Goal: Transaction & Acquisition: Download file/media

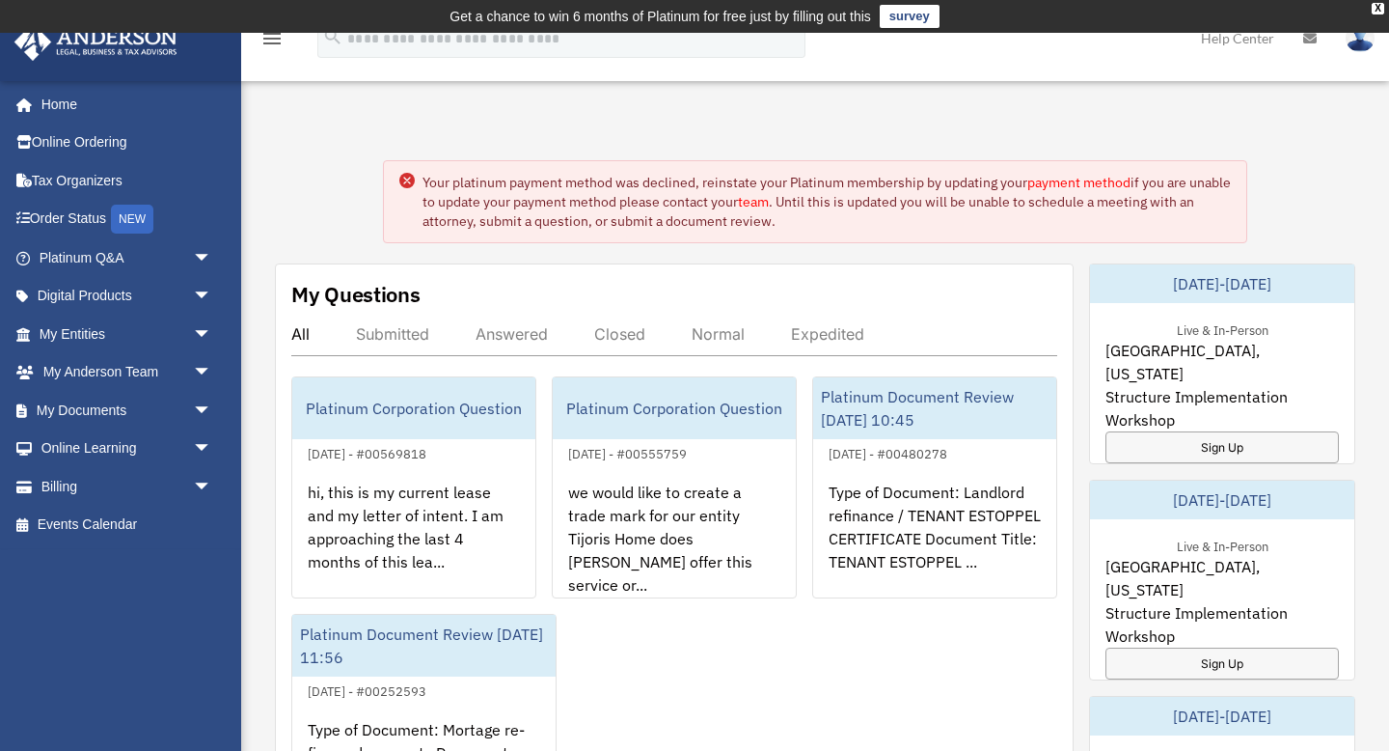
click at [406, 184] on circle at bounding box center [406, 180] width 15 height 15
click at [142, 403] on link "My Documents arrow_drop_down" at bounding box center [128, 410] width 228 height 39
click at [207, 408] on span "arrow_drop_down" at bounding box center [212, 411] width 39 height 40
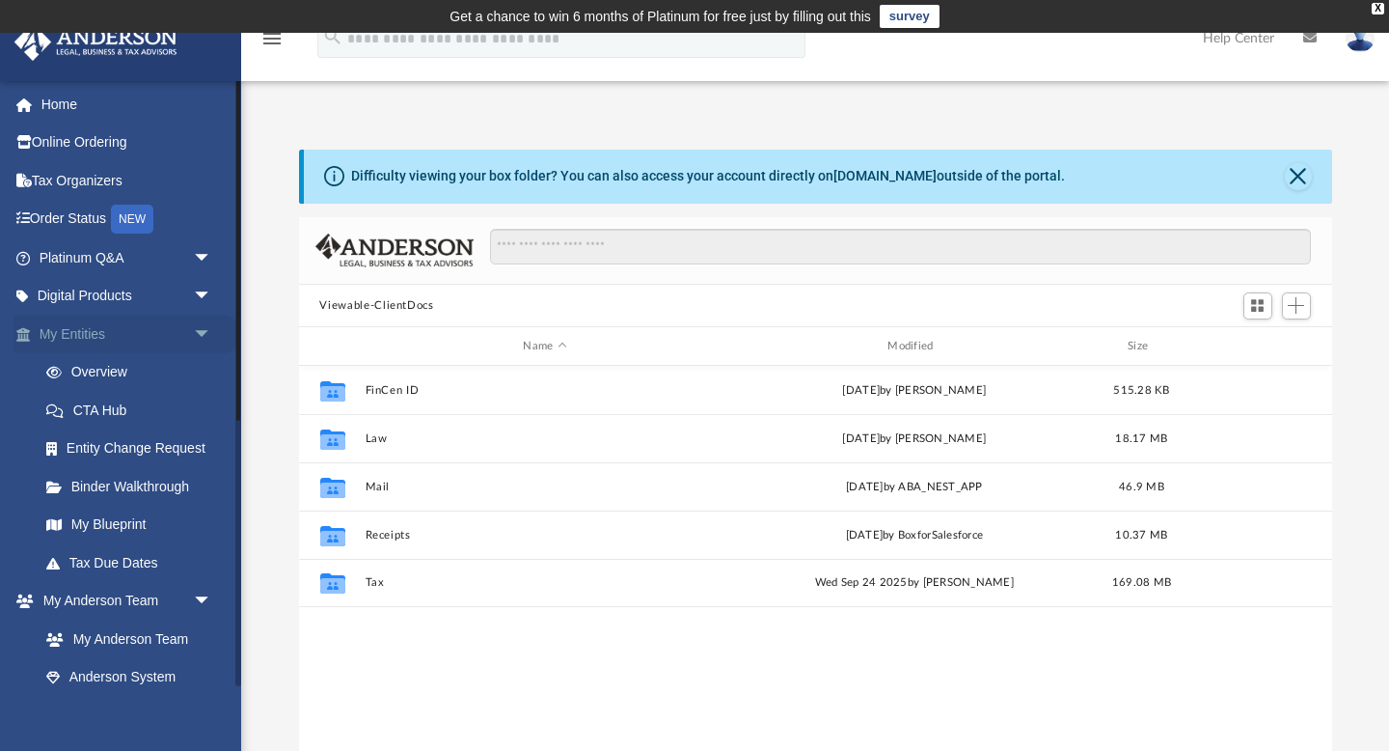
scroll to position [438, 1033]
click at [138, 561] on link "Tax Due Dates" at bounding box center [134, 562] width 214 height 39
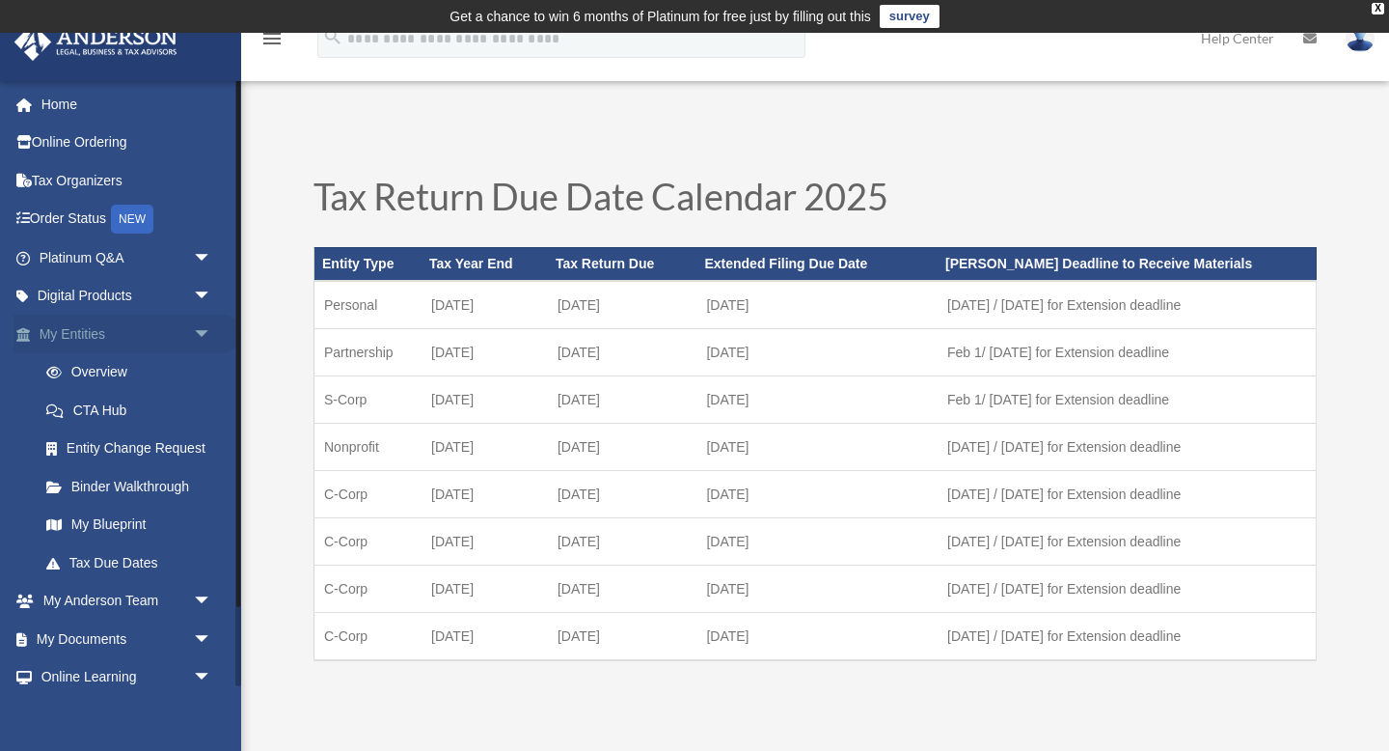
click at [206, 329] on span "arrow_drop_down" at bounding box center [212, 335] width 39 height 40
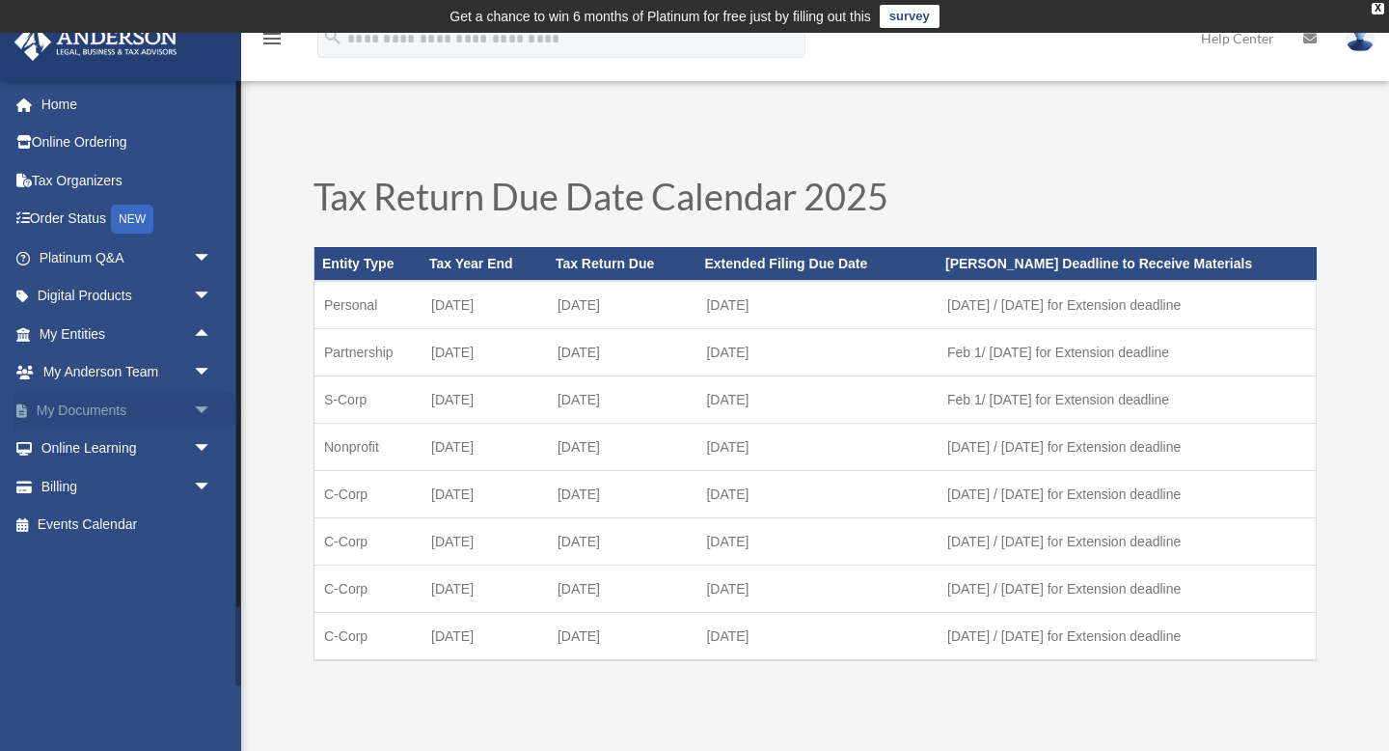
click at [203, 407] on span "arrow_drop_down" at bounding box center [212, 411] width 39 height 40
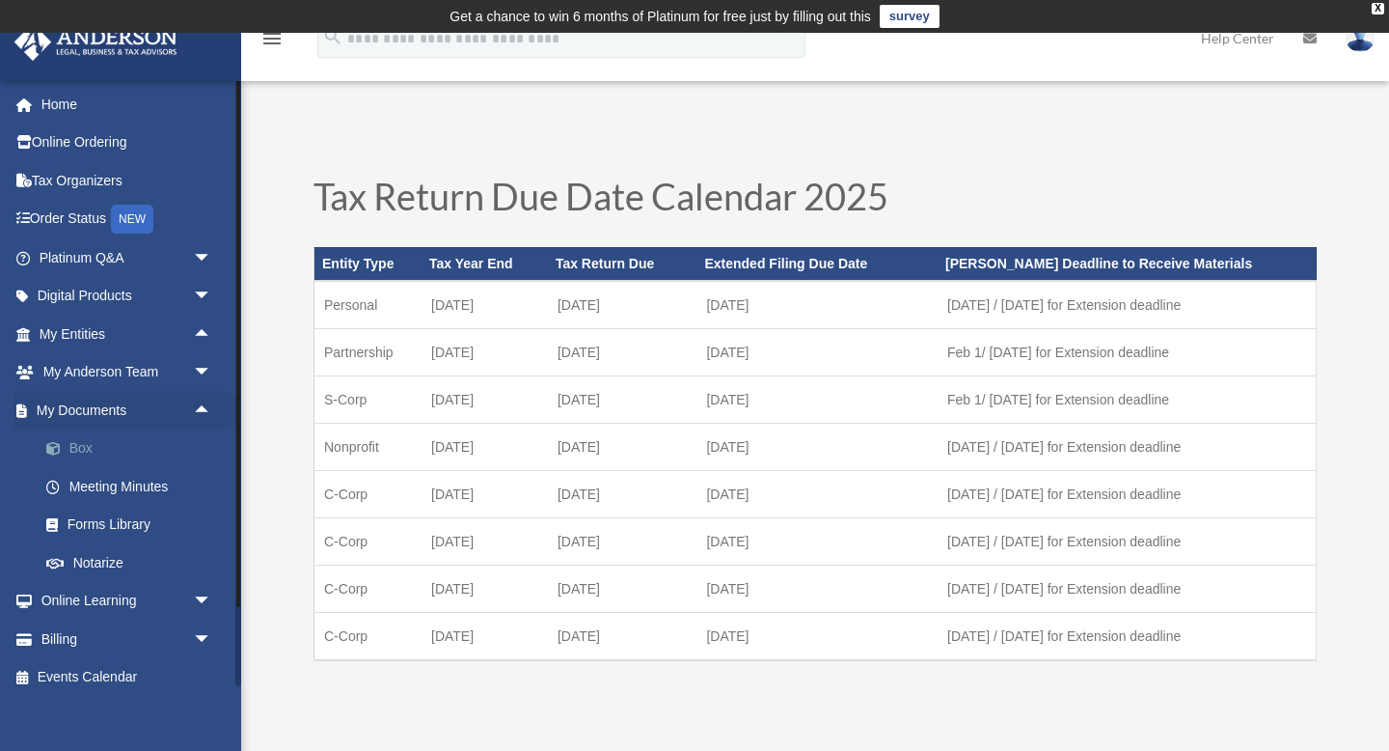
click at [93, 456] on link "Box" at bounding box center [134, 448] width 214 height 39
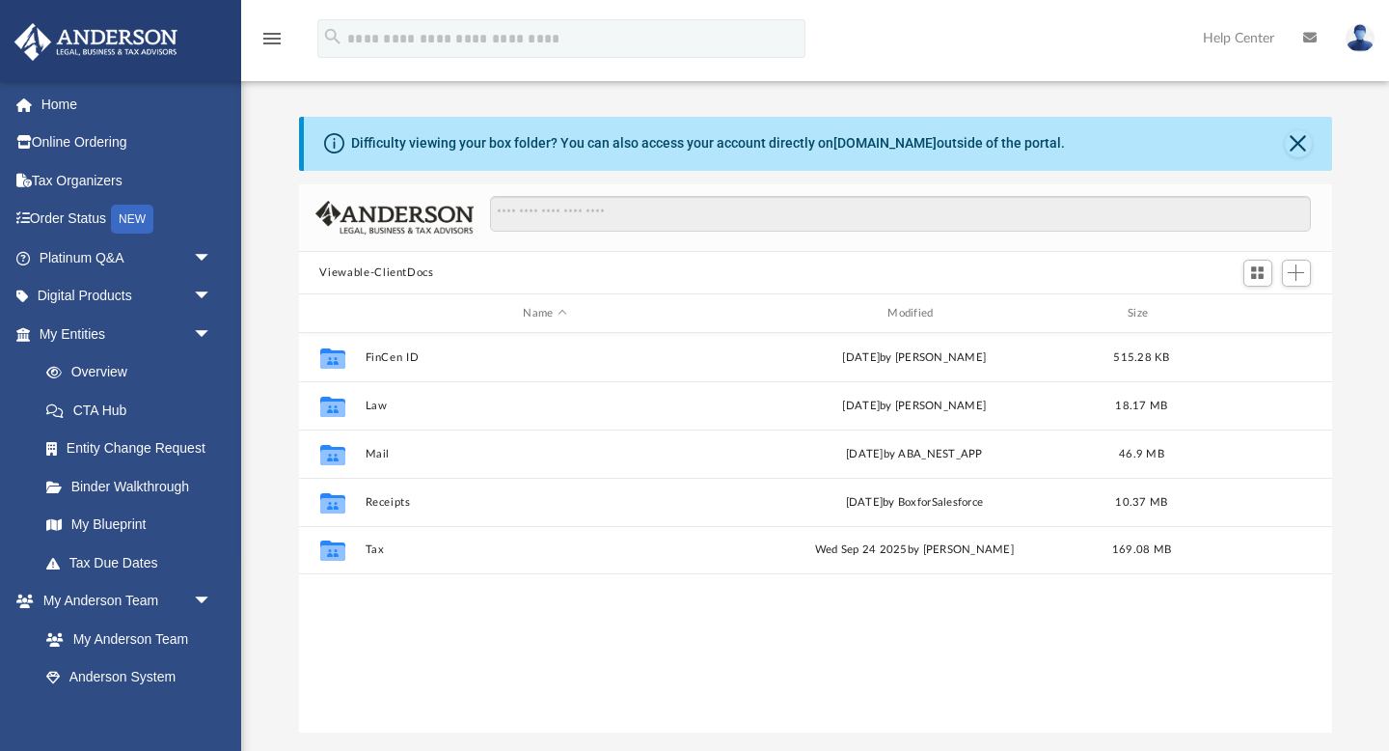
scroll to position [438, 1033]
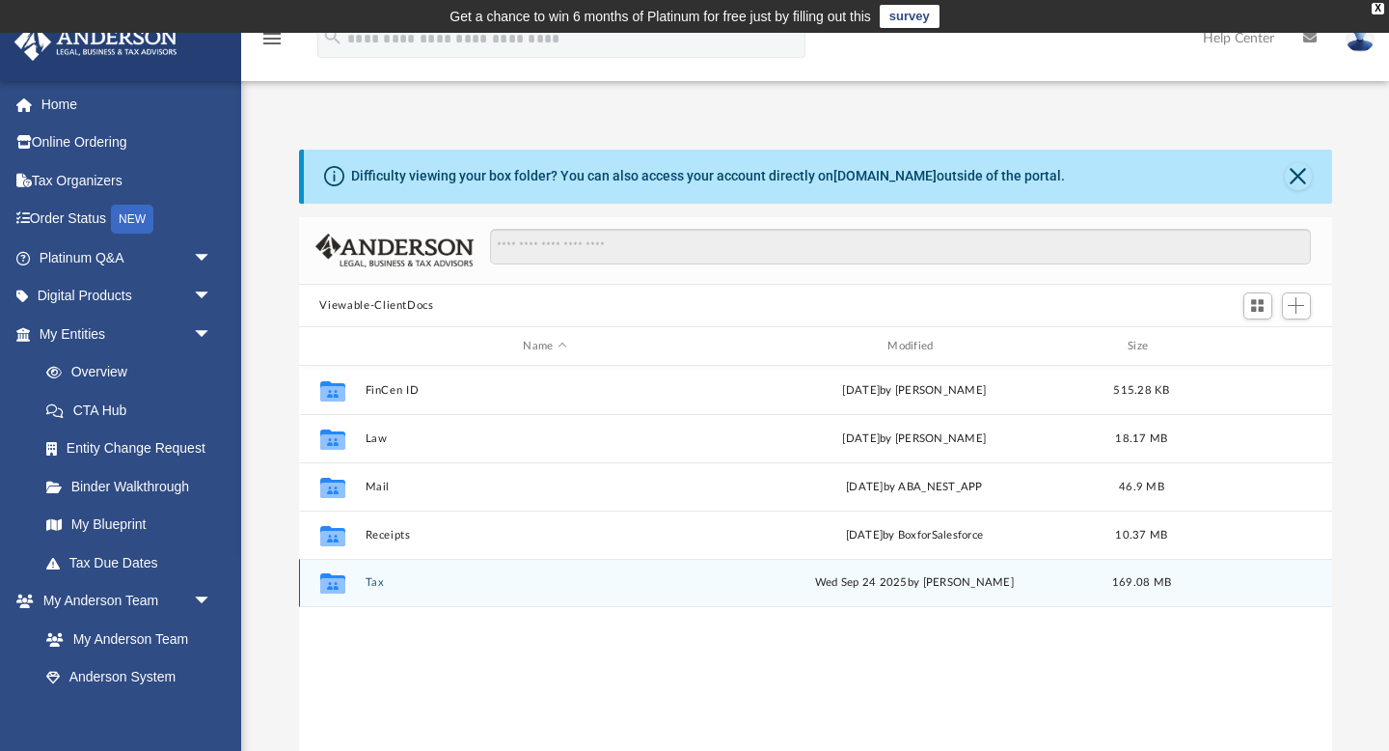
click at [359, 576] on div "Collaborated Folder Tax Wed Sep 24 2025 by Jasmine Splunge 169.08 MB" at bounding box center [815, 583] width 1033 height 48
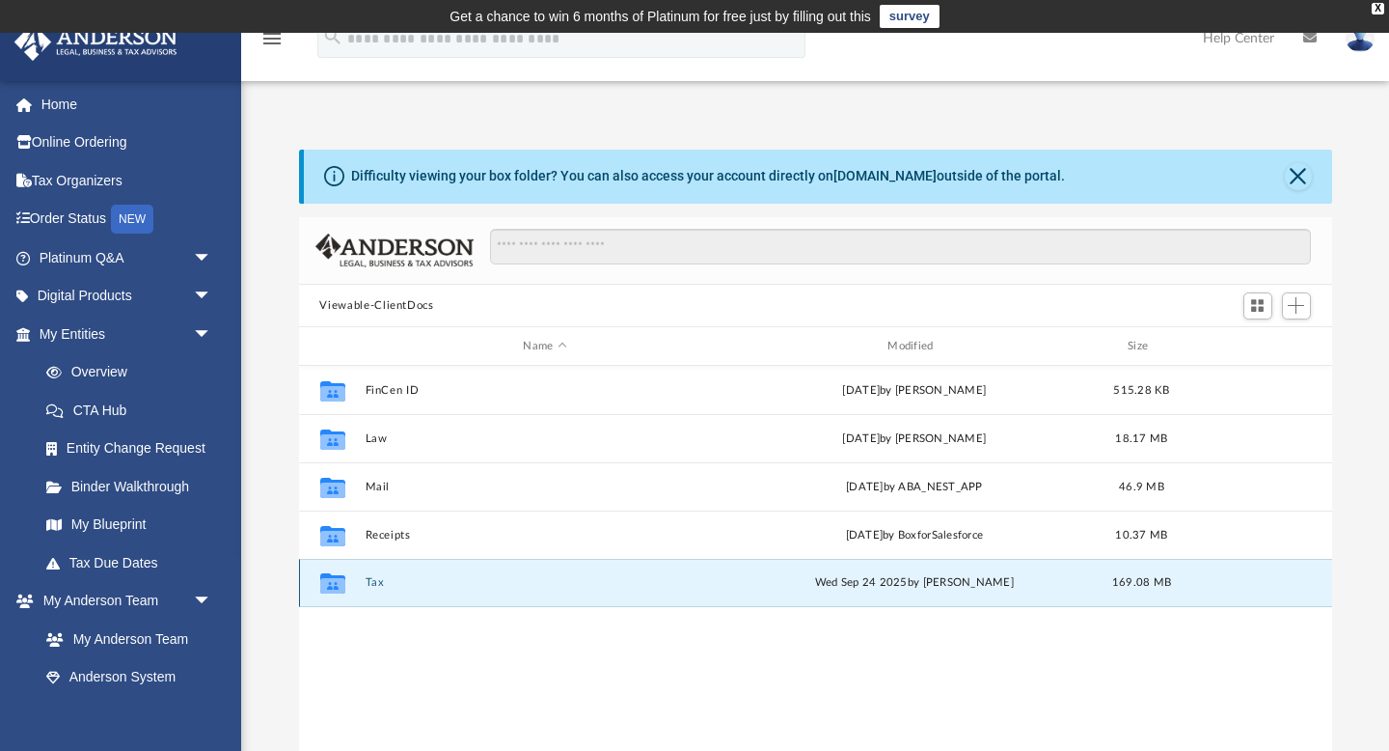
click at [365, 577] on button "Tax" at bounding box center [545, 583] width 361 height 13
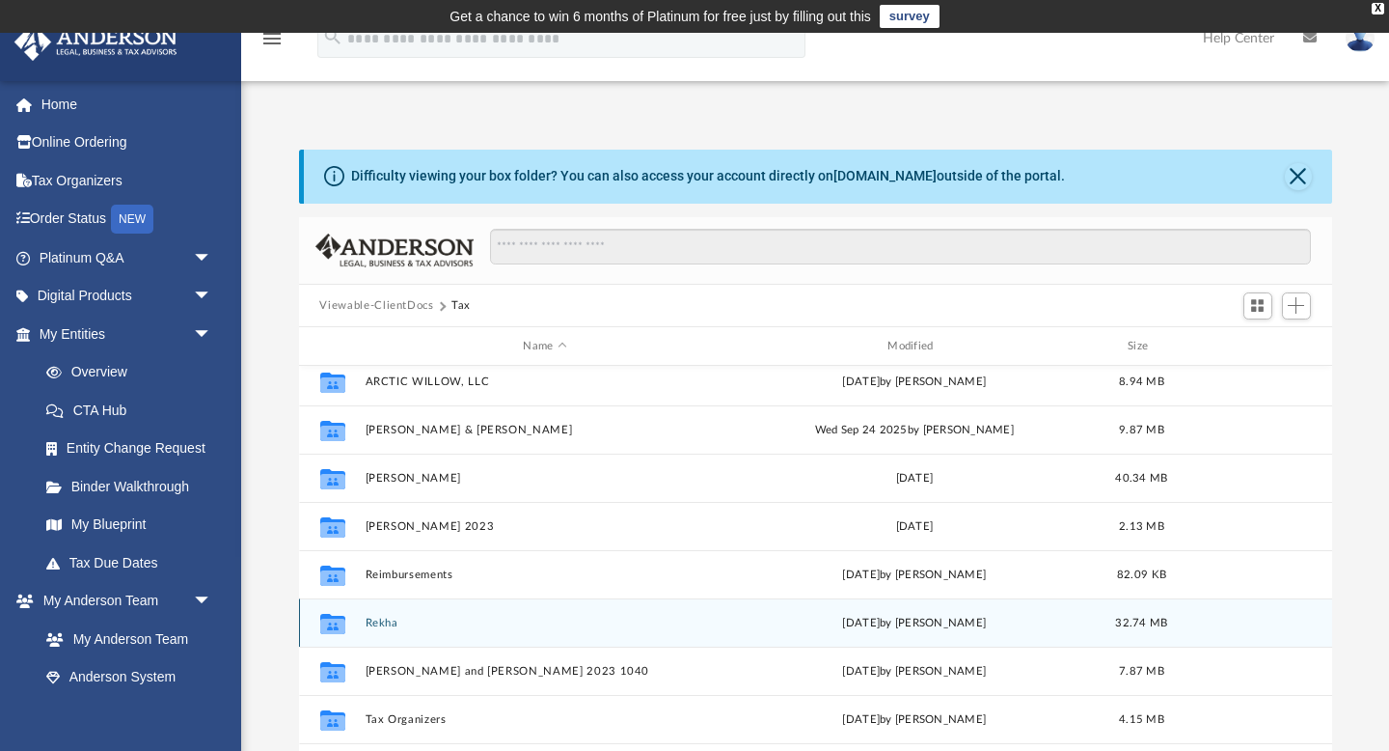
scroll to position [0, 0]
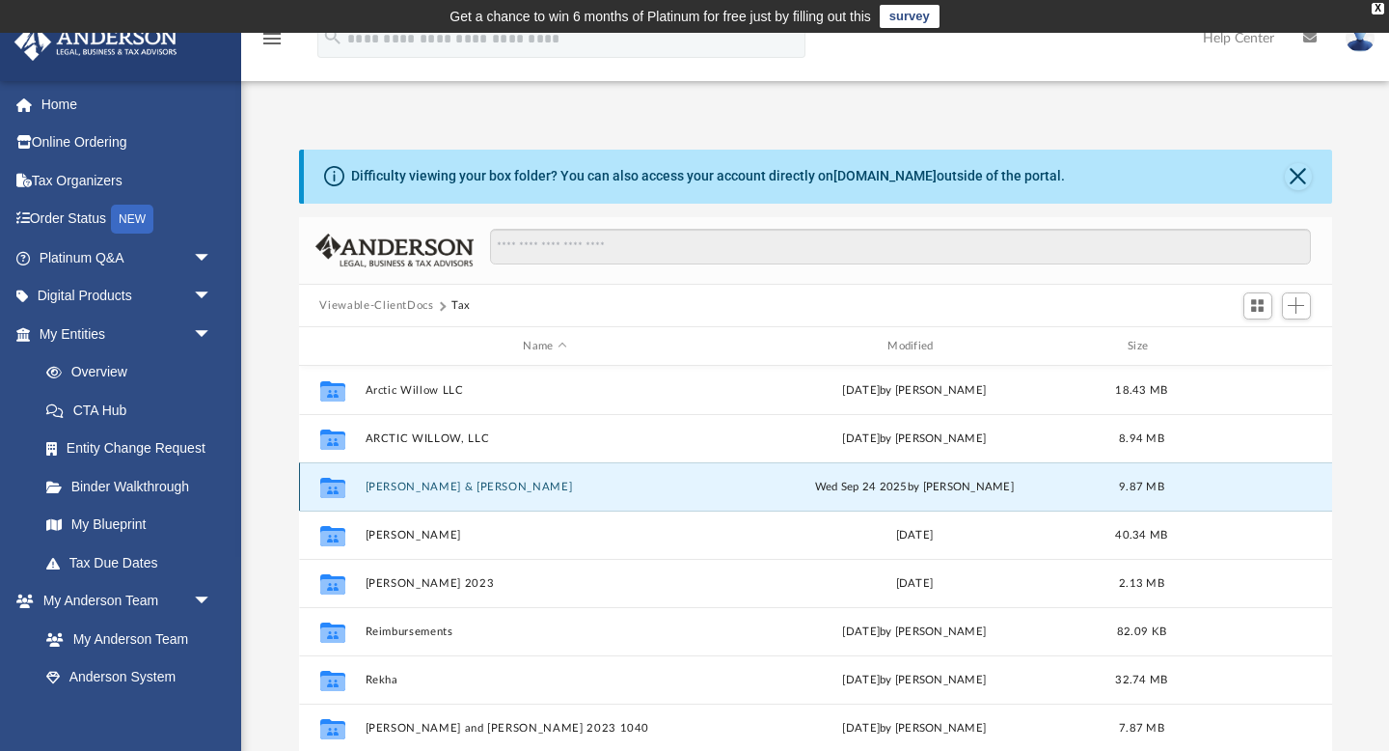
click at [410, 484] on button "Khaliq, Rekha & Haseeb" at bounding box center [545, 487] width 361 height 13
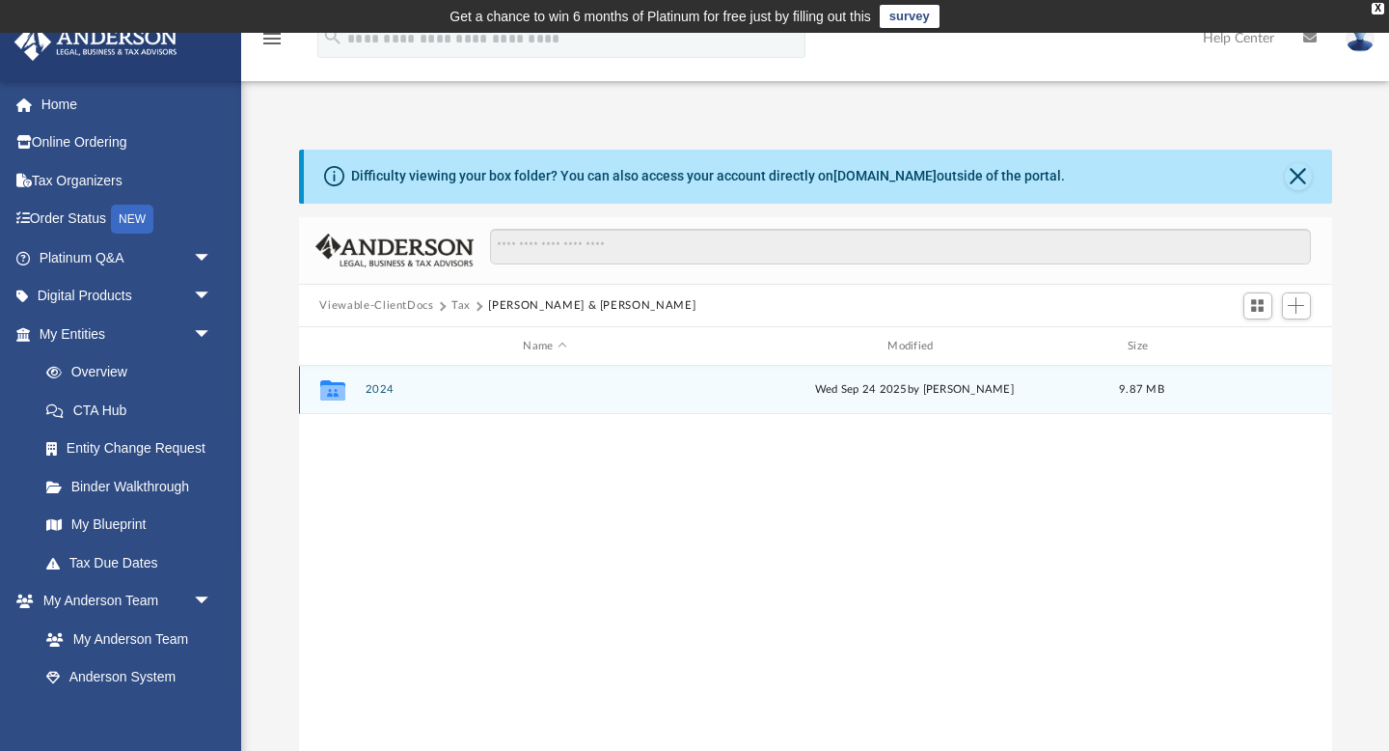
click at [388, 386] on button "2024" at bounding box center [545, 390] width 361 height 13
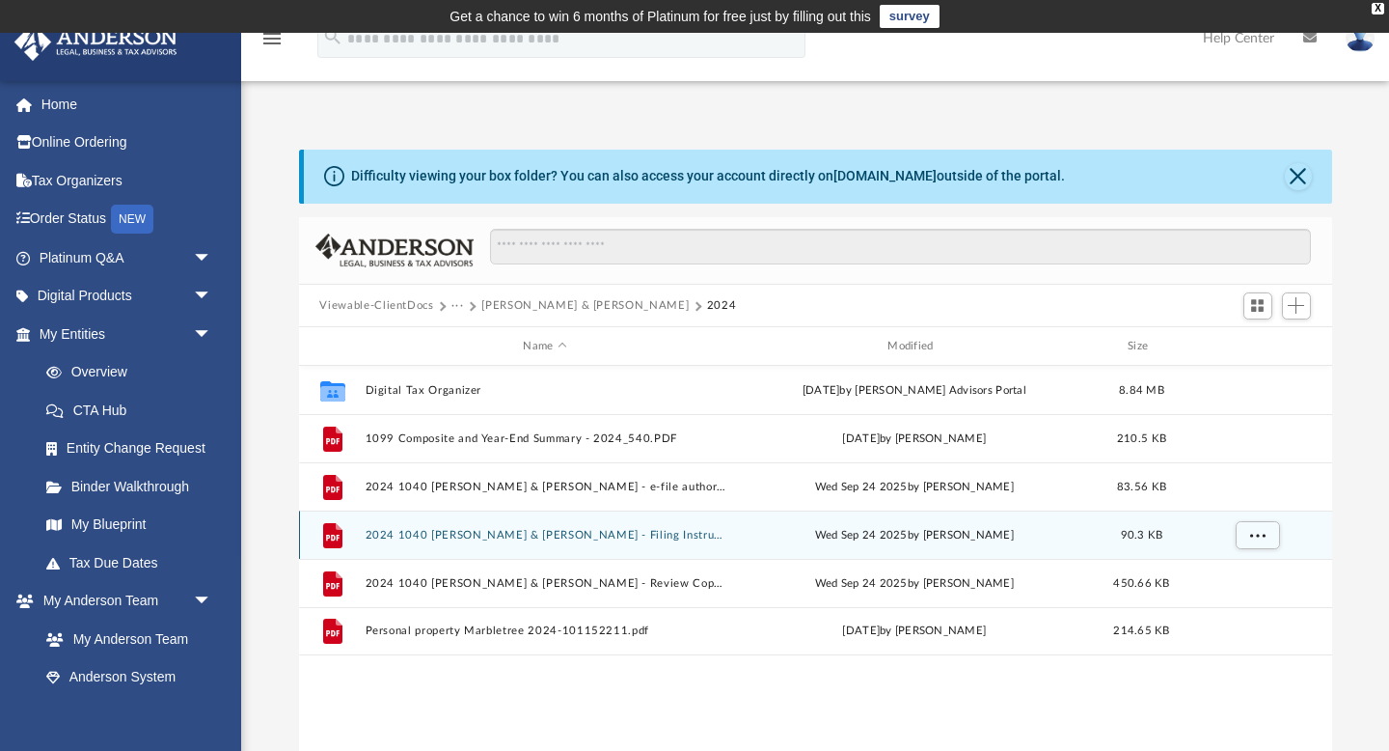
click at [536, 539] on button "2024 1040 Khaliq, Rekha & Haseeb - Filing Instructions.pdf" at bounding box center [545, 535] width 361 height 13
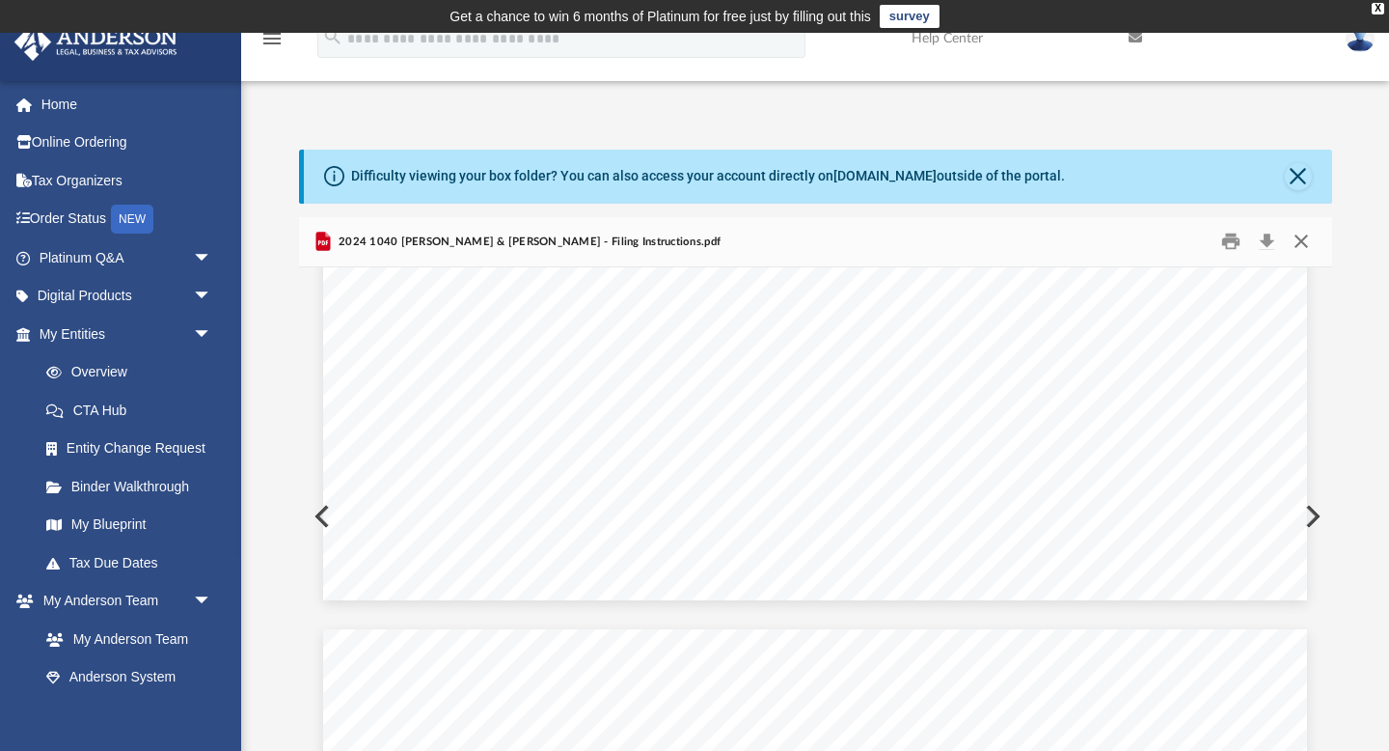
click at [1302, 240] on button "Close" at bounding box center [1301, 242] width 35 height 30
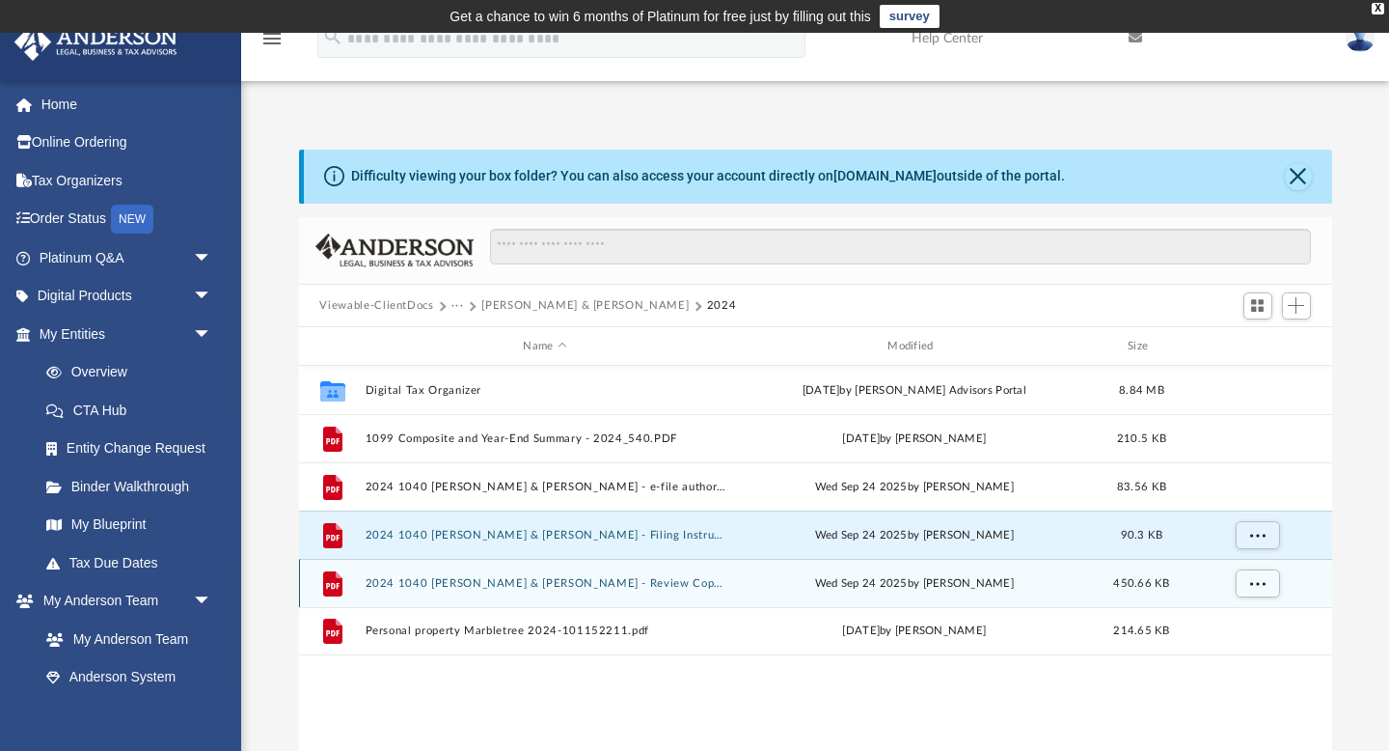
click at [513, 586] on button "2024 1040 Khaliq, Rekha & Haseeb - Review Copy.pdf" at bounding box center [545, 583] width 361 height 13
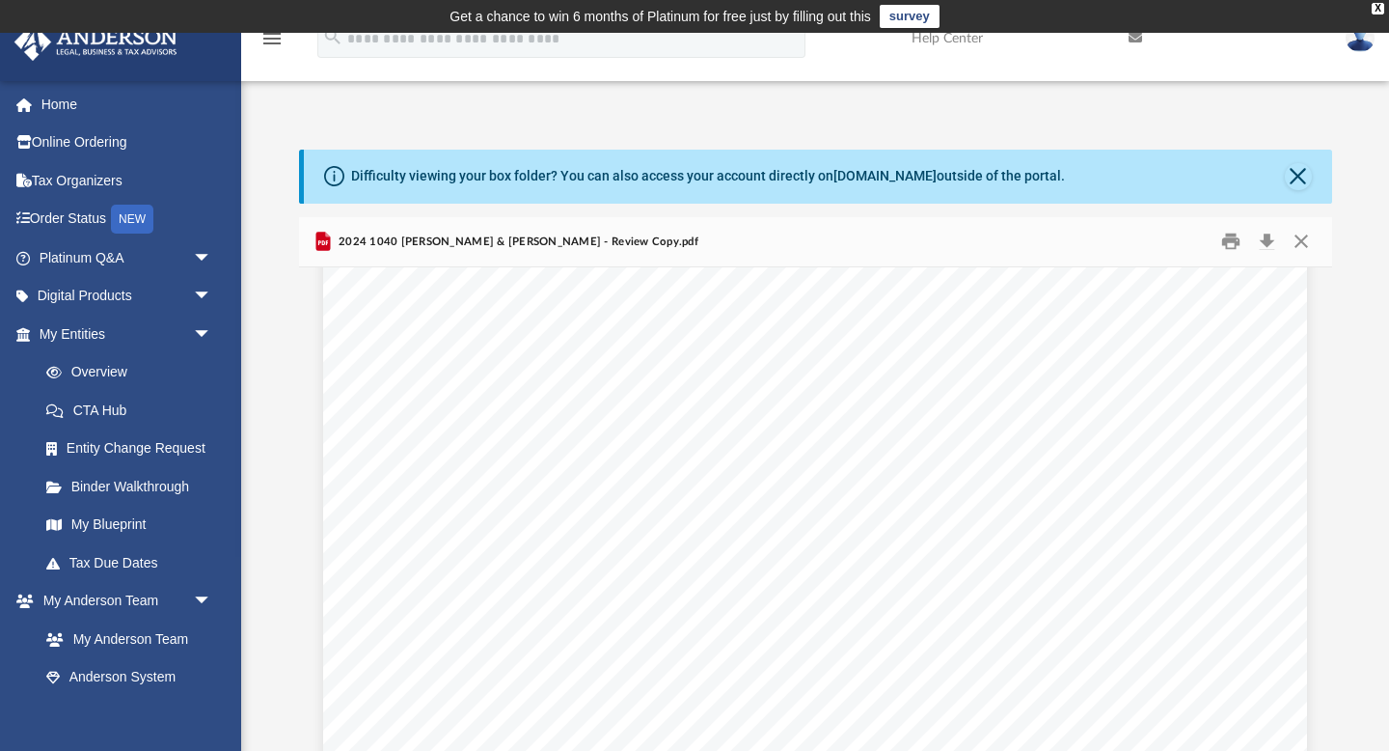
scroll to position [1878, 0]
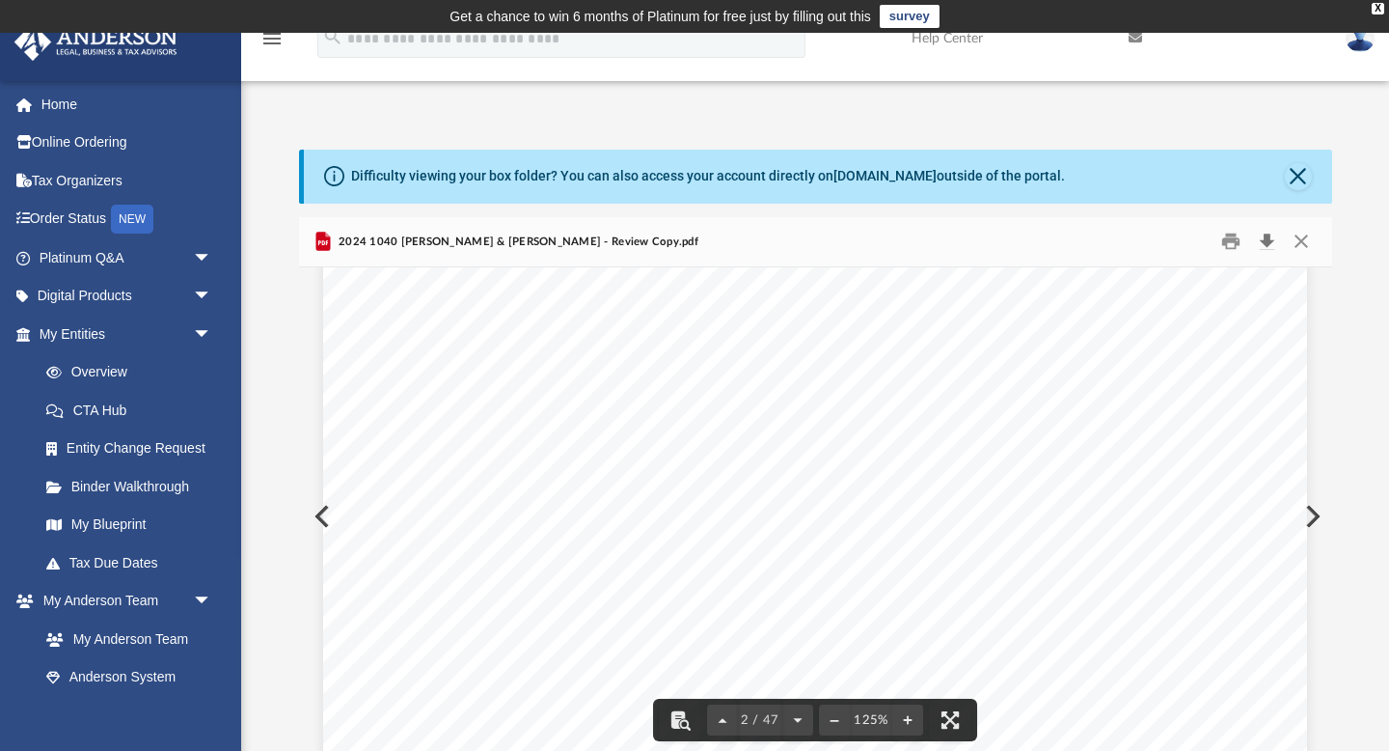
click at [1271, 241] on button "Download" at bounding box center [1268, 242] width 35 height 30
